Goal: Use online tool/utility

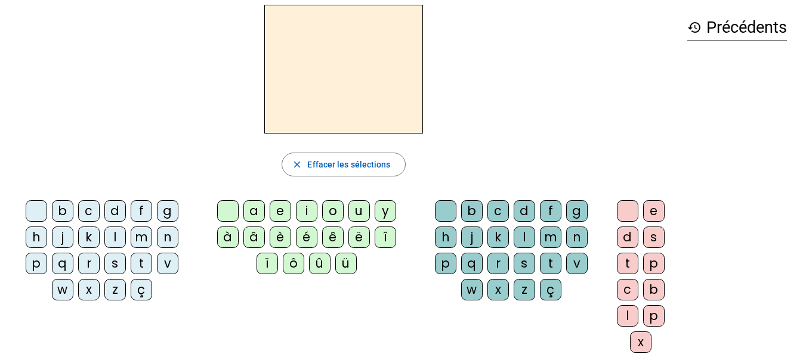
scroll to position [38, 0]
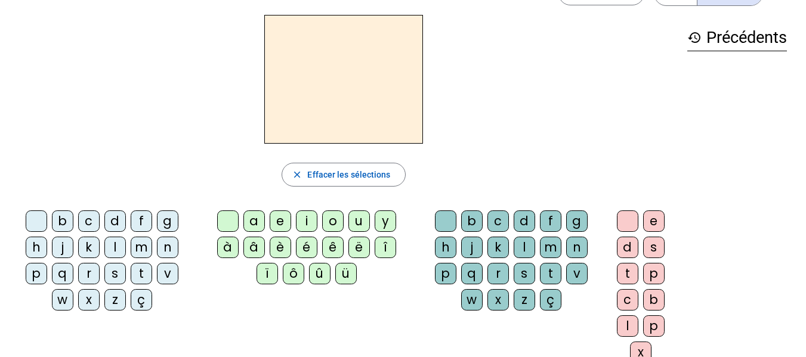
click at [38, 221] on div at bounding box center [36, 221] width 21 height 21
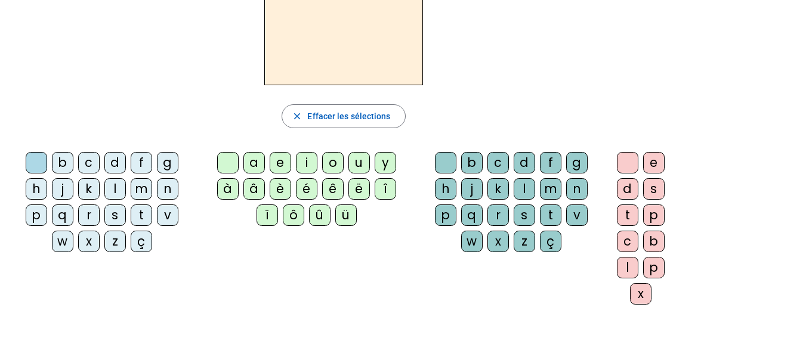
scroll to position [97, 0]
click at [333, 118] on span "Effacer les sélections" at bounding box center [348, 116] width 83 height 14
click at [138, 218] on div "t" at bounding box center [141, 214] width 21 height 21
click at [253, 157] on div "a" at bounding box center [253, 161] width 21 height 21
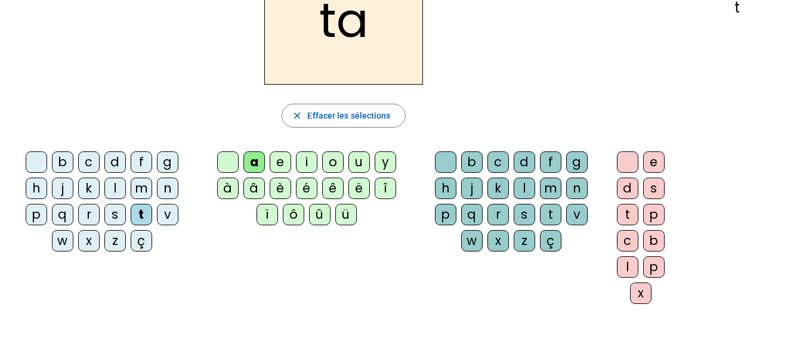
click at [137, 185] on div "m" at bounding box center [141, 188] width 21 height 21
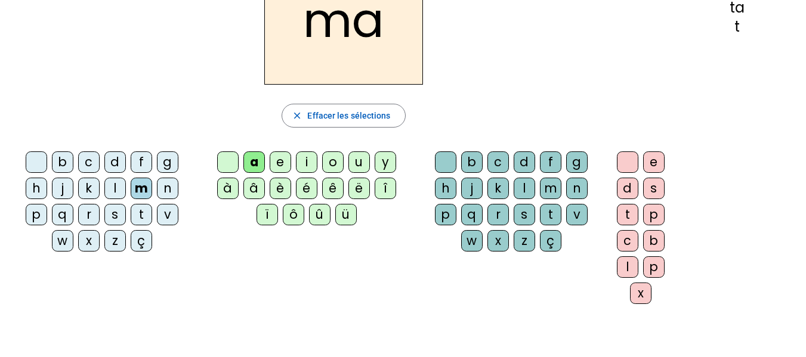
click at [119, 209] on div "s" at bounding box center [114, 214] width 21 height 21
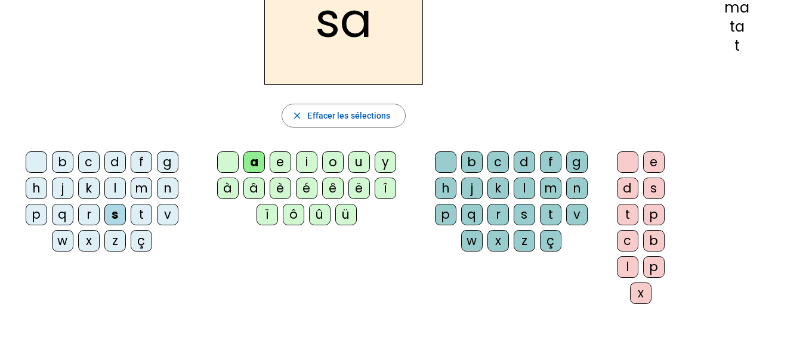
click at [39, 218] on div "p" at bounding box center [36, 214] width 21 height 21
click at [285, 162] on div "e" at bounding box center [280, 161] width 21 height 21
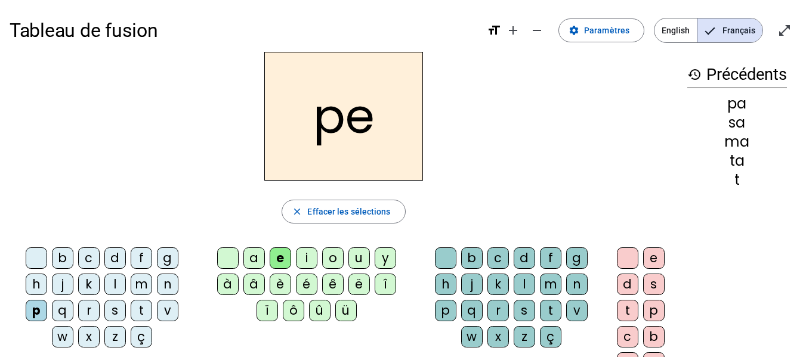
scroll to position [0, 0]
click at [602, 28] on span "Paramètres" at bounding box center [606, 31] width 45 height 14
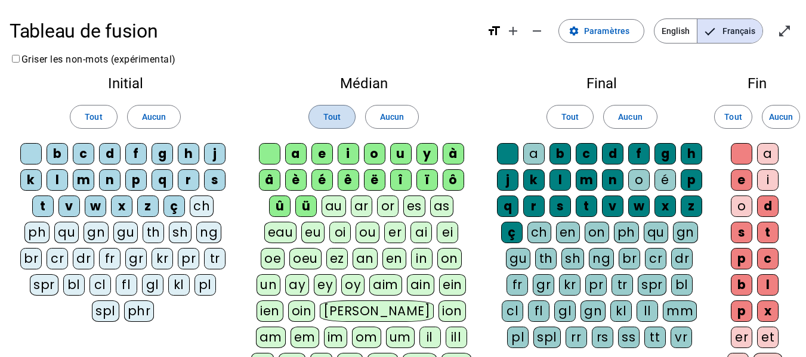
click at [329, 115] on span "Tout" at bounding box center [331, 117] width 17 height 14
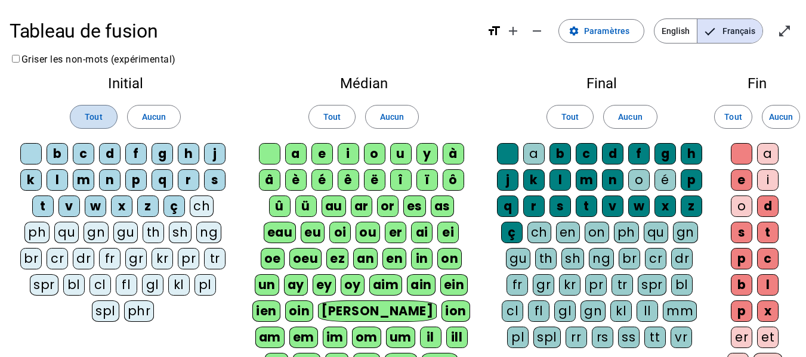
click at [103, 120] on span at bounding box center [93, 117] width 46 height 29
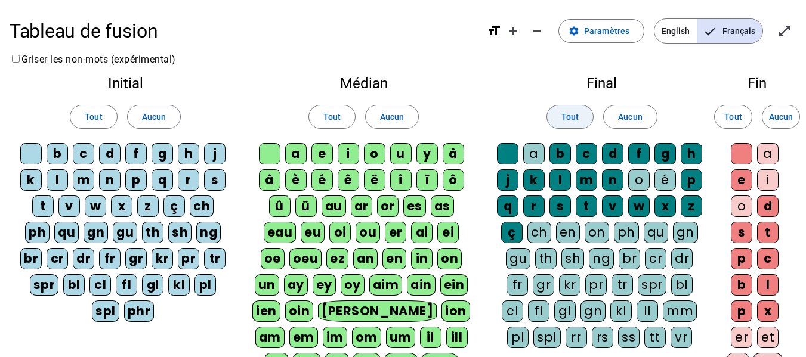
click at [559, 116] on span at bounding box center [570, 117] width 46 height 29
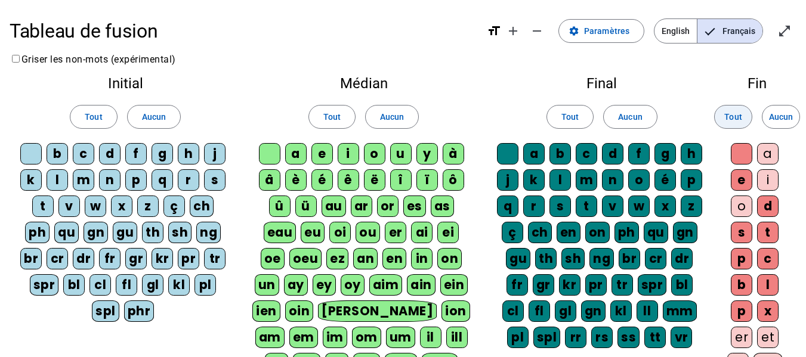
click at [727, 116] on span "Tout" at bounding box center [732, 117] width 17 height 14
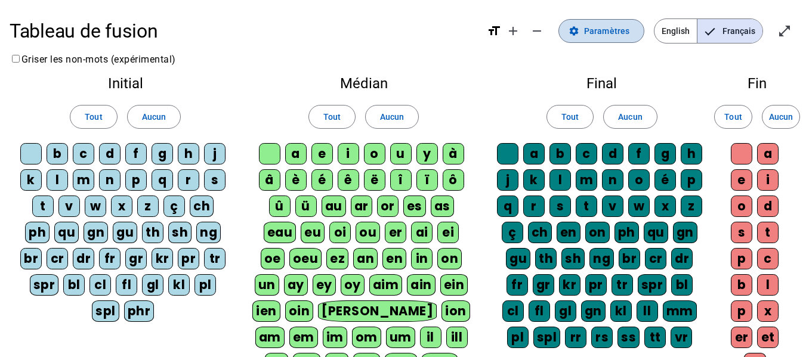
click at [587, 29] on span "Paramètres" at bounding box center [606, 31] width 45 height 14
click at [780, 27] on mat-icon "open_in_full" at bounding box center [784, 31] width 14 height 14
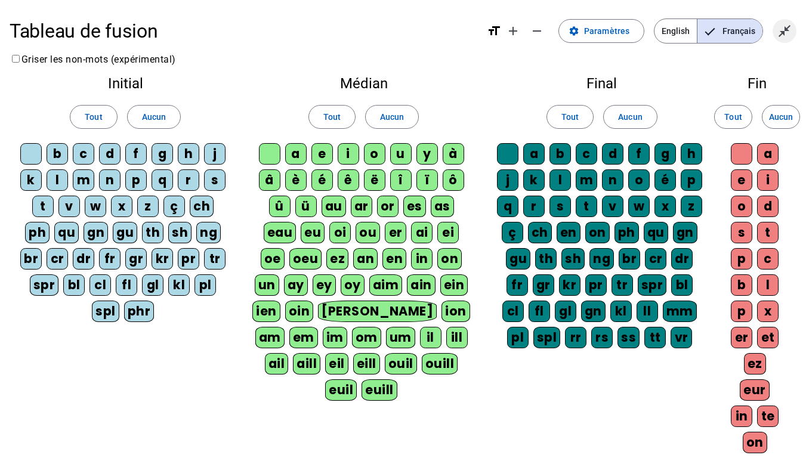
click at [780, 36] on mat-icon "close_fullscreen" at bounding box center [784, 31] width 14 height 14
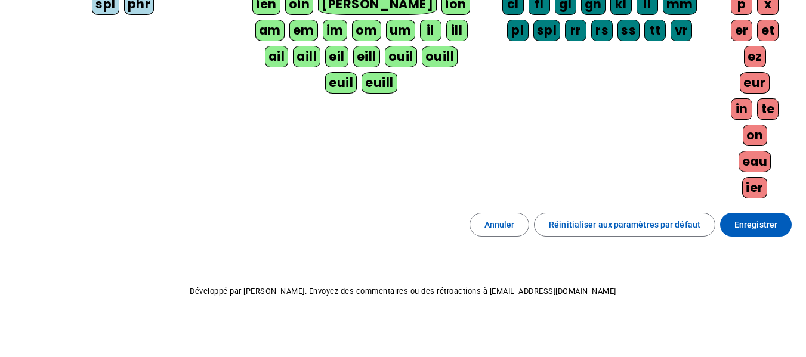
scroll to position [308, 0]
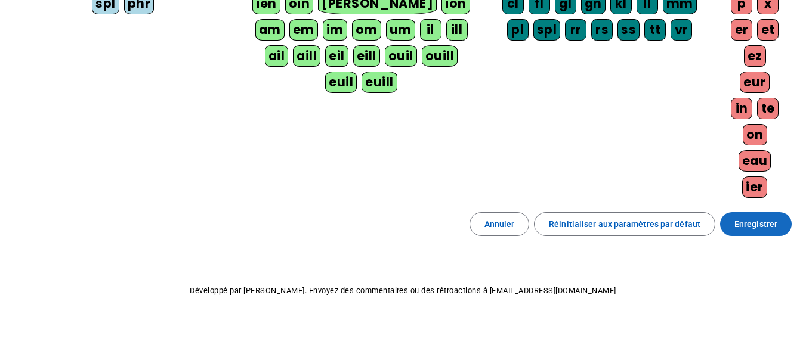
click at [759, 225] on span "Enregistrer" at bounding box center [755, 224] width 43 height 14
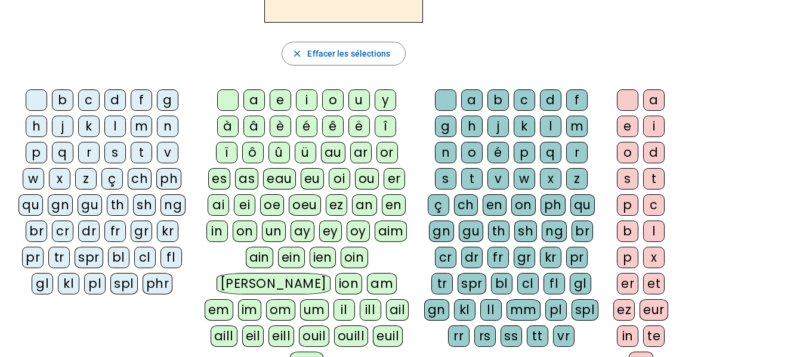
scroll to position [159, 0]
click at [42, 155] on div "p" at bounding box center [36, 151] width 21 height 21
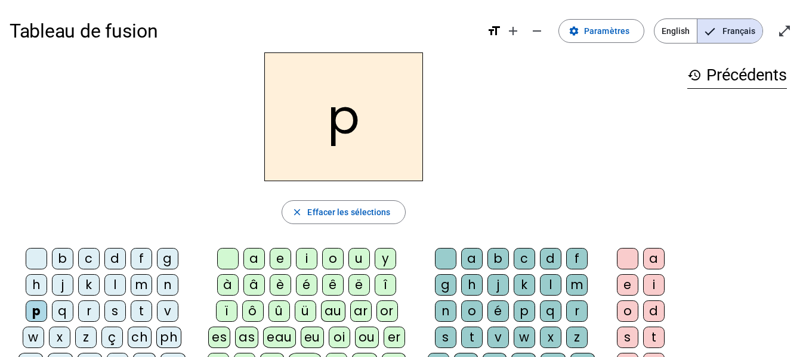
click at [327, 264] on div "o" at bounding box center [332, 258] width 21 height 21
click at [248, 258] on div "a" at bounding box center [253, 258] width 21 height 21
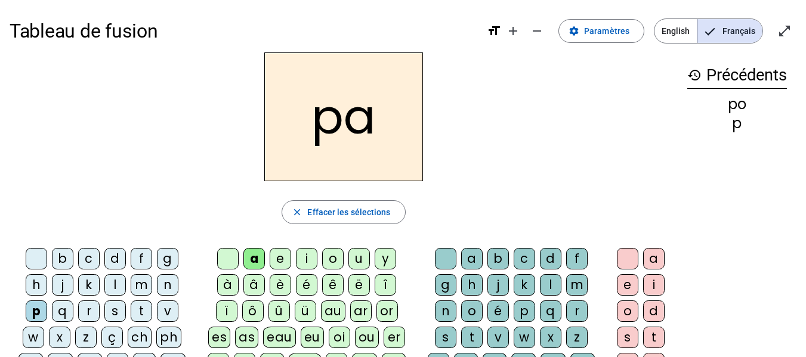
click at [307, 289] on div "é" at bounding box center [306, 284] width 21 height 21
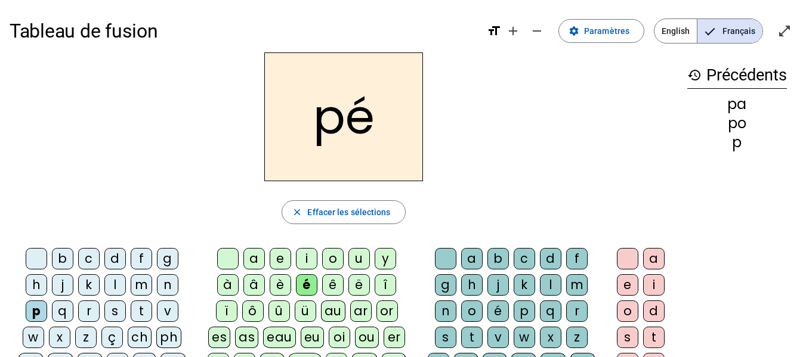
click at [363, 259] on div "u" at bounding box center [358, 258] width 21 height 21
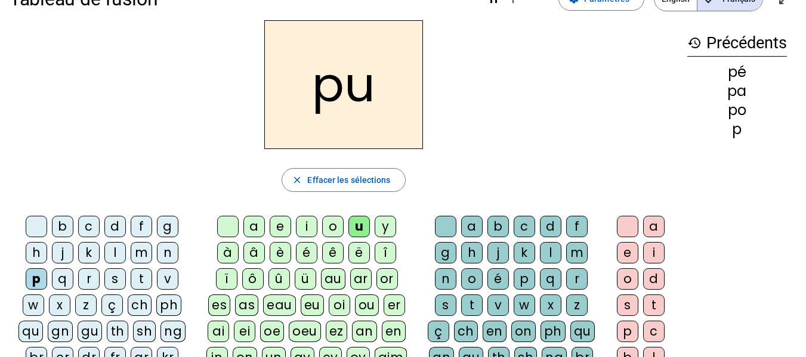
scroll to position [34, 0]
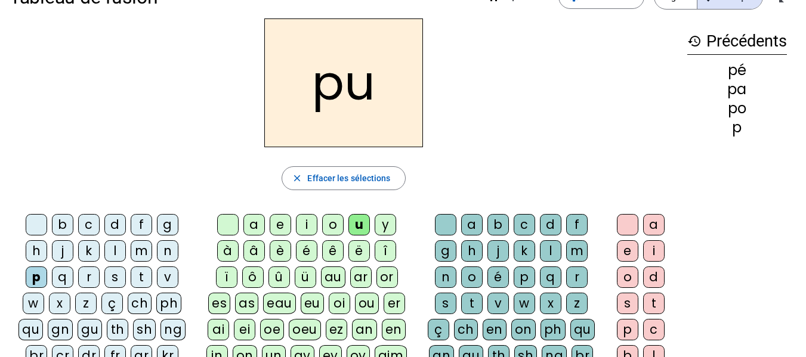
click at [568, 275] on div "r" at bounding box center [576, 277] width 21 height 21
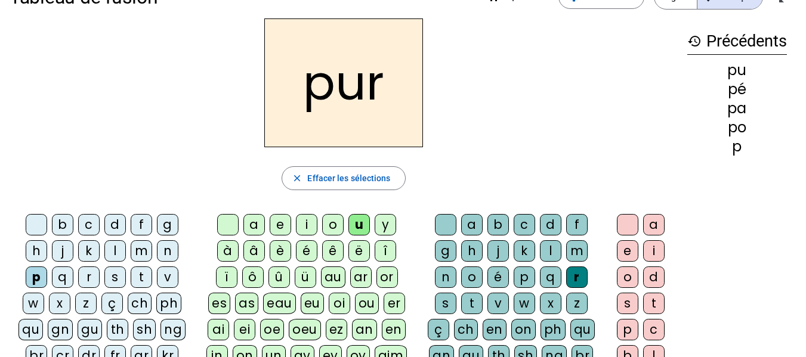
click at [117, 279] on div "s" at bounding box center [114, 277] width 21 height 21
click at [144, 253] on div "m" at bounding box center [141, 250] width 21 height 21
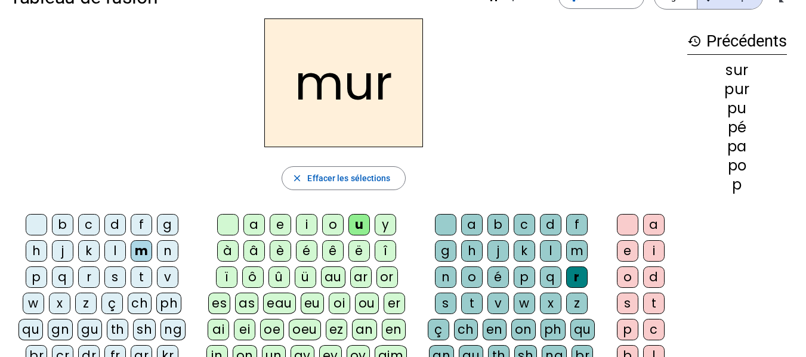
click at [255, 227] on div "a" at bounding box center [253, 224] width 21 height 21
